Goal: Navigation & Orientation: Find specific page/section

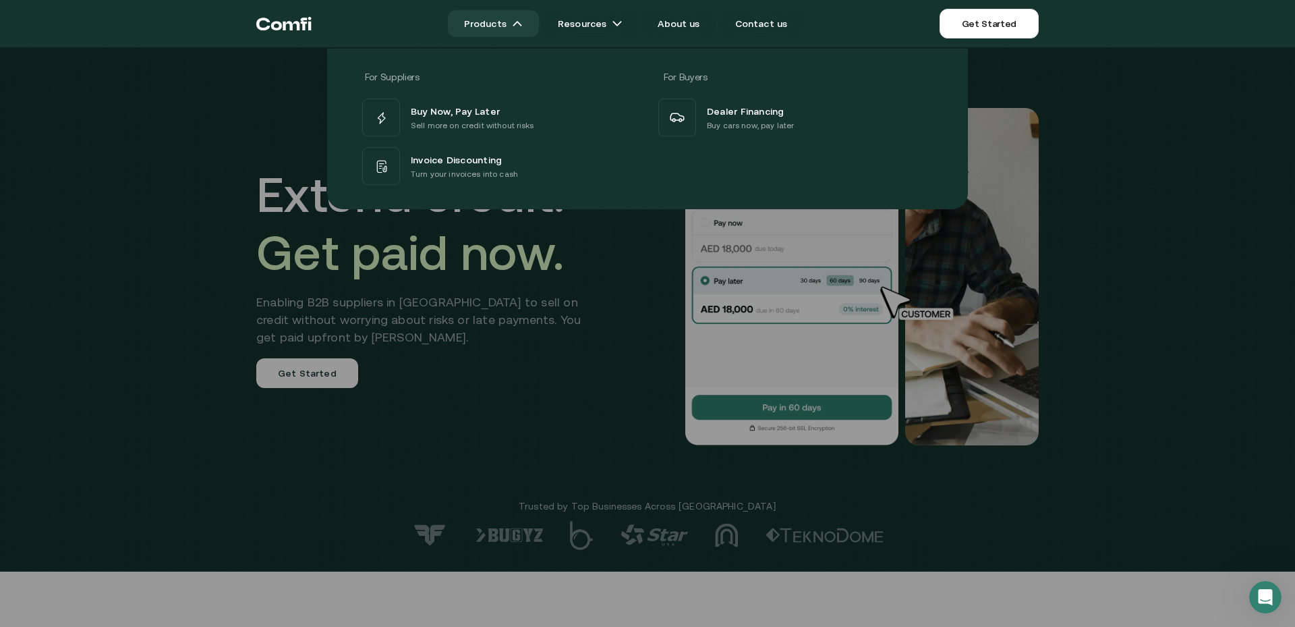
click at [508, 25] on link "Products" at bounding box center [493, 23] width 91 height 27
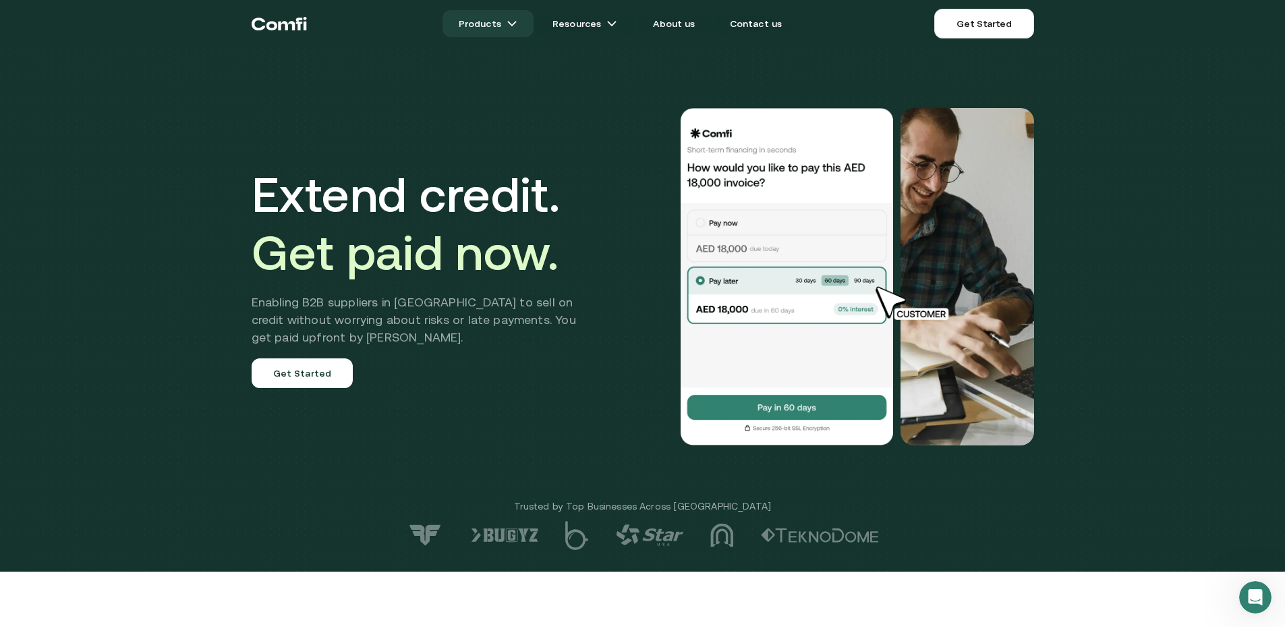
click at [517, 24] on img at bounding box center [511, 23] width 11 height 11
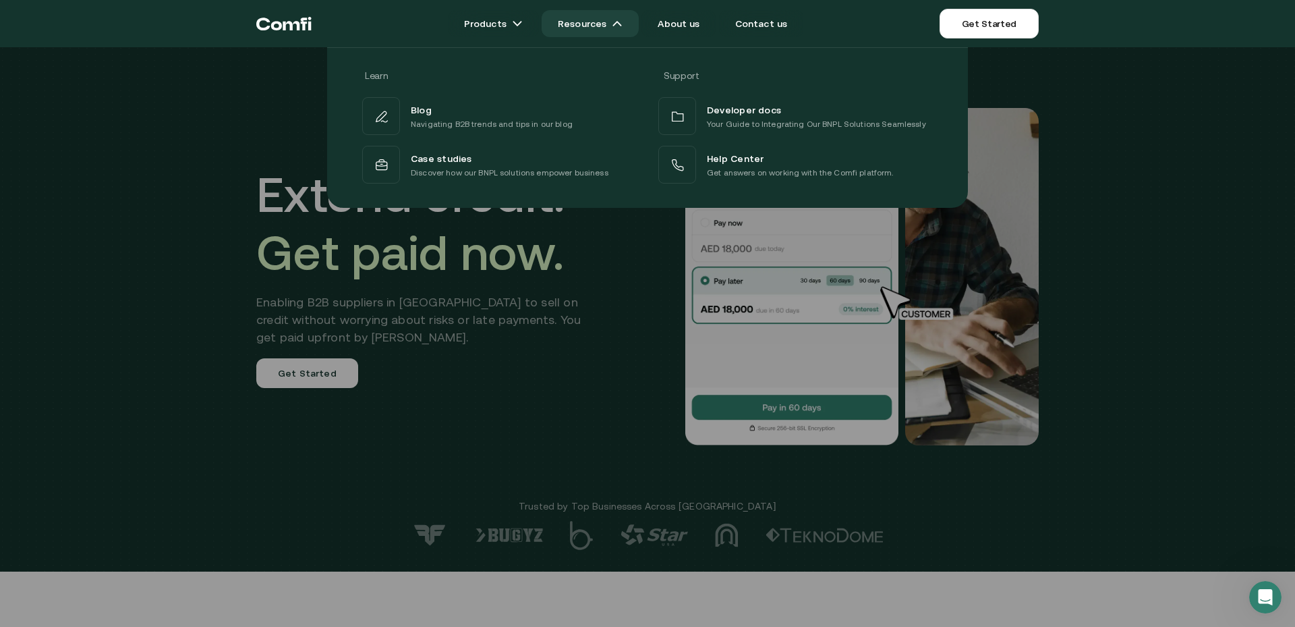
click at [617, 23] on img at bounding box center [617, 23] width 11 height 11
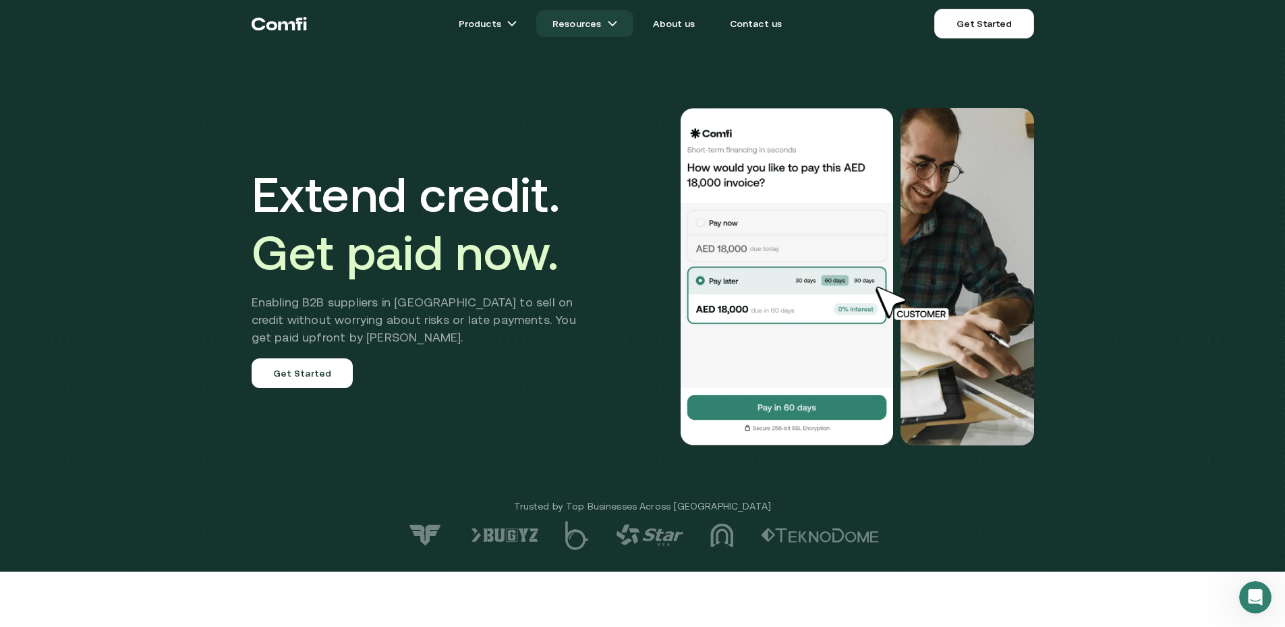
click at [617, 23] on img at bounding box center [612, 23] width 11 height 11
click at [623, 23] on link "Resources" at bounding box center [584, 23] width 97 height 27
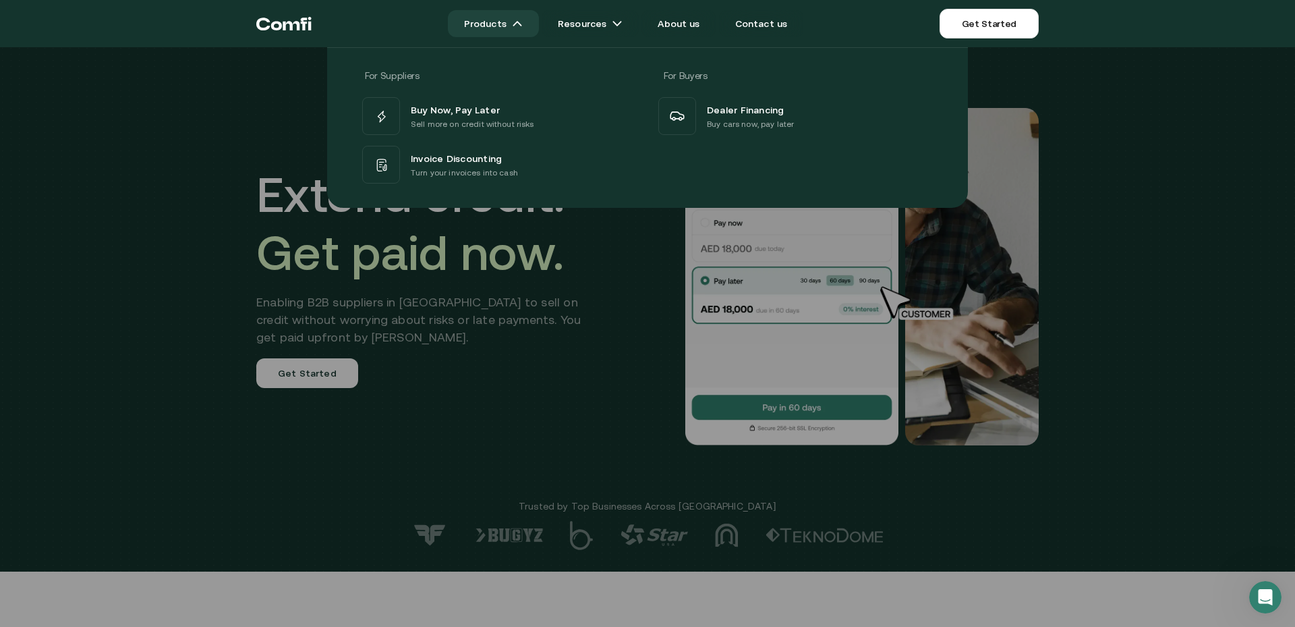
click at [519, 22] on img at bounding box center [517, 23] width 11 height 11
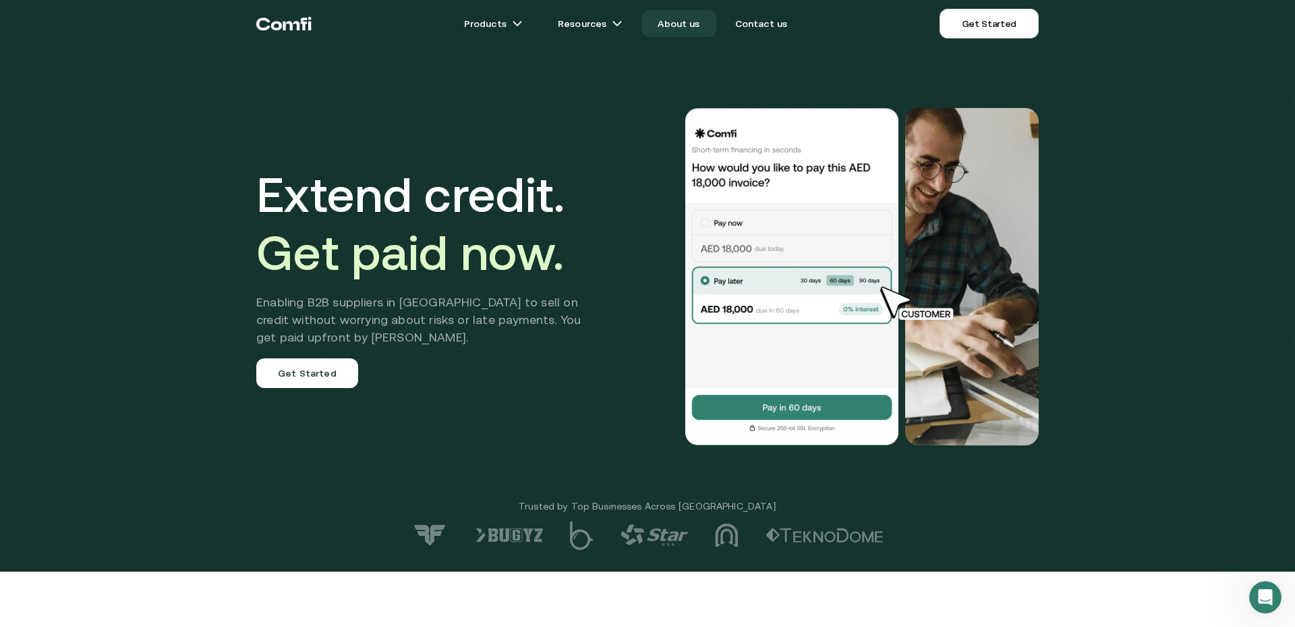
click at [674, 29] on link "About us" at bounding box center [678, 23] width 74 height 27
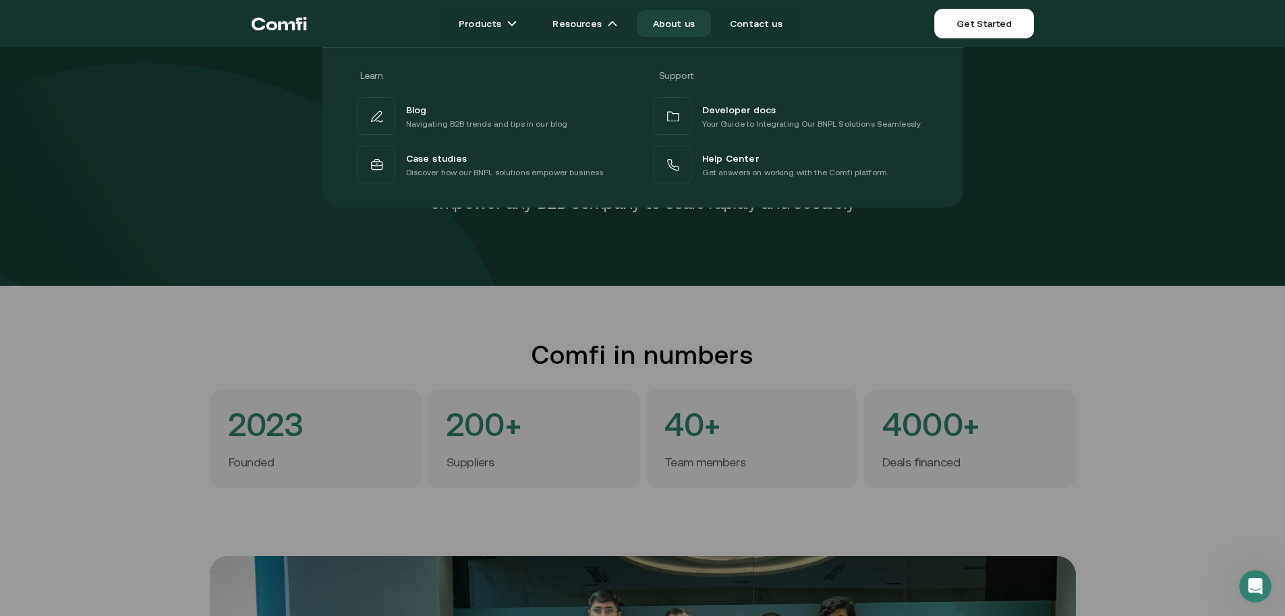
click at [777, 247] on div at bounding box center [642, 355] width 1285 height 616
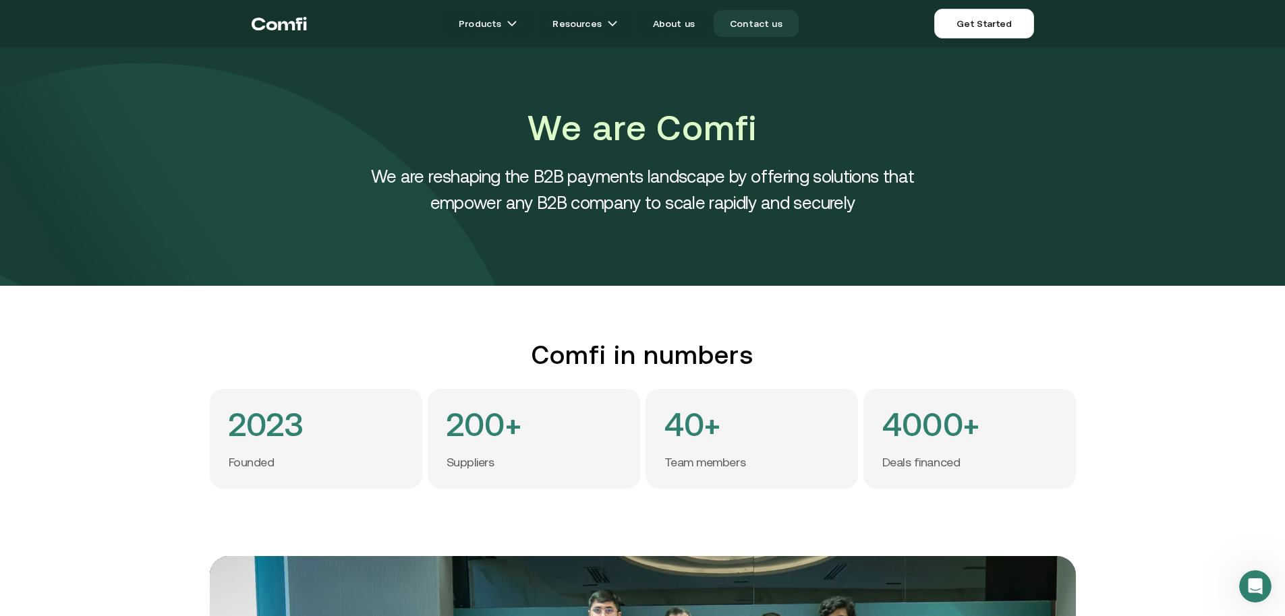
click at [747, 28] on link "Contact us" at bounding box center [756, 23] width 85 height 27
